Goal: Task Accomplishment & Management: Use online tool/utility

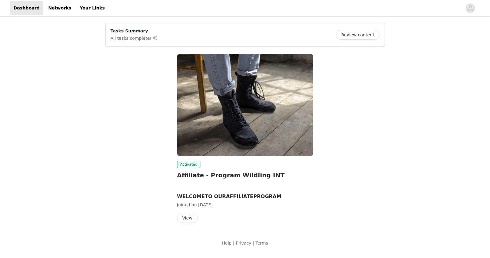
click at [183, 216] on button "View" at bounding box center [187, 218] width 21 height 10
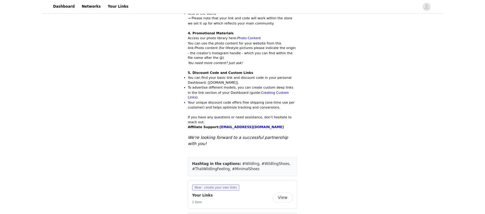
scroll to position [352, 0]
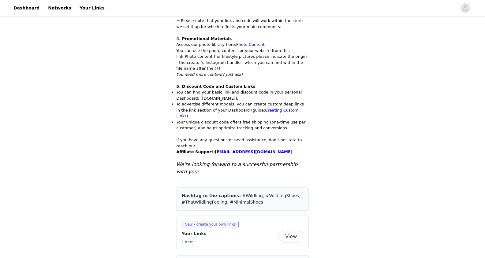
copy div "AWN_MIRIAMBLEUSE"
